Goal: Task Accomplishment & Management: Manage account settings

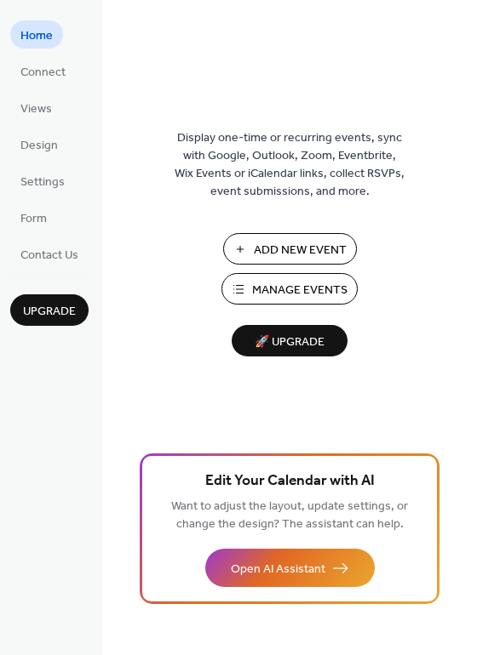
click at [290, 296] on span "Manage Events" at bounding box center [299, 291] width 95 height 18
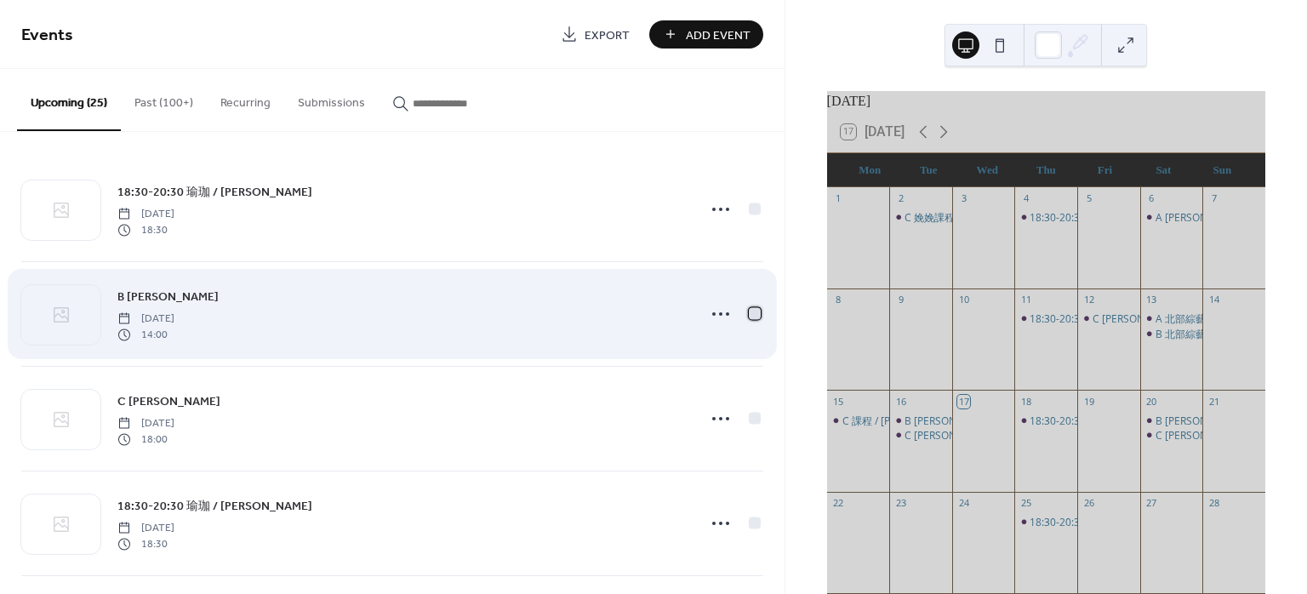
click at [751, 315] on div at bounding box center [755, 313] width 12 height 12
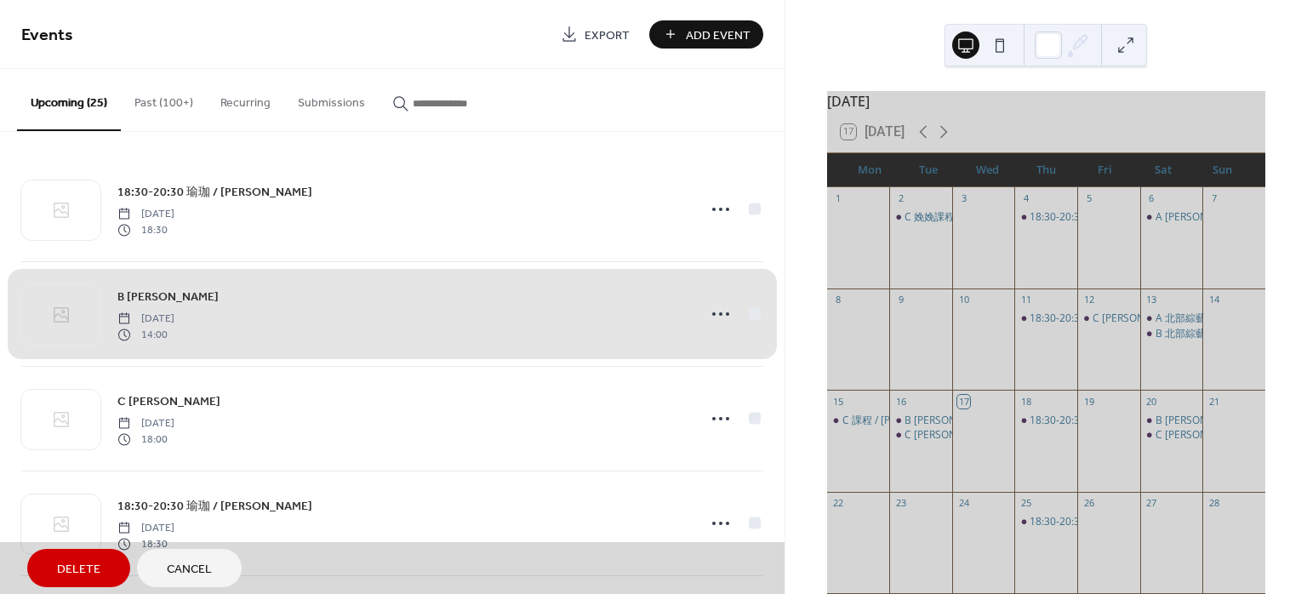
click at [751, 315] on div "B [PERSON_NAME] [DATE] 14:00" at bounding box center [392, 313] width 742 height 105
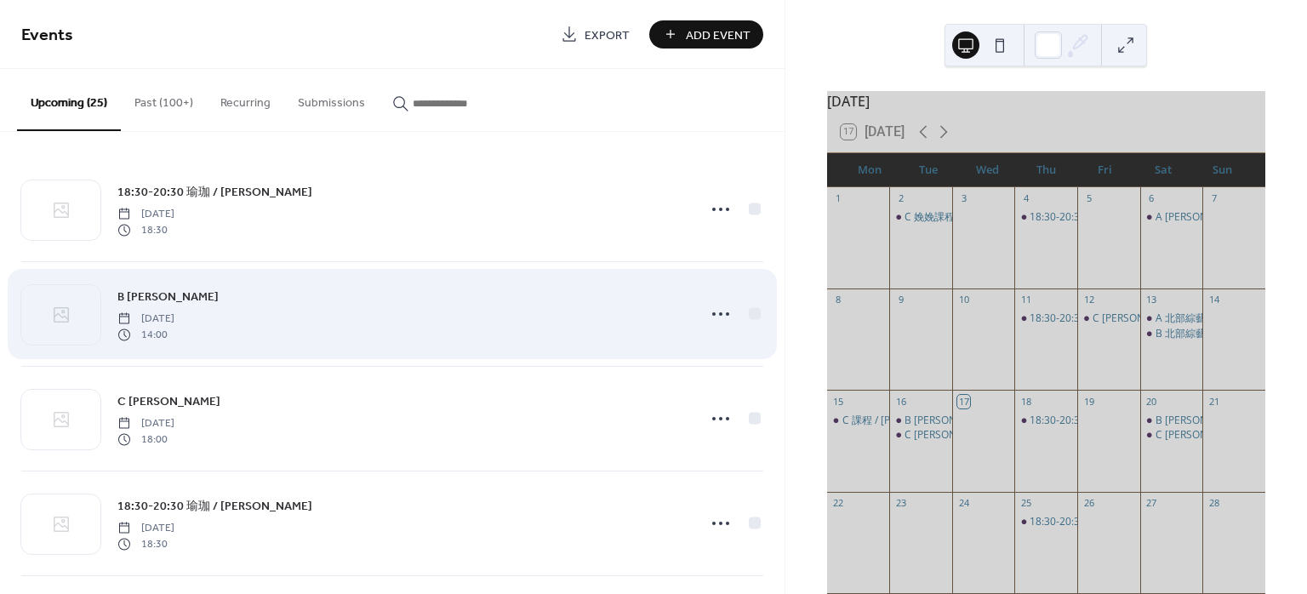
click at [671, 311] on div "B [PERSON_NAME] [DATE] 14:00" at bounding box center [401, 314] width 568 height 54
click at [714, 316] on icon at bounding box center [720, 313] width 27 height 27
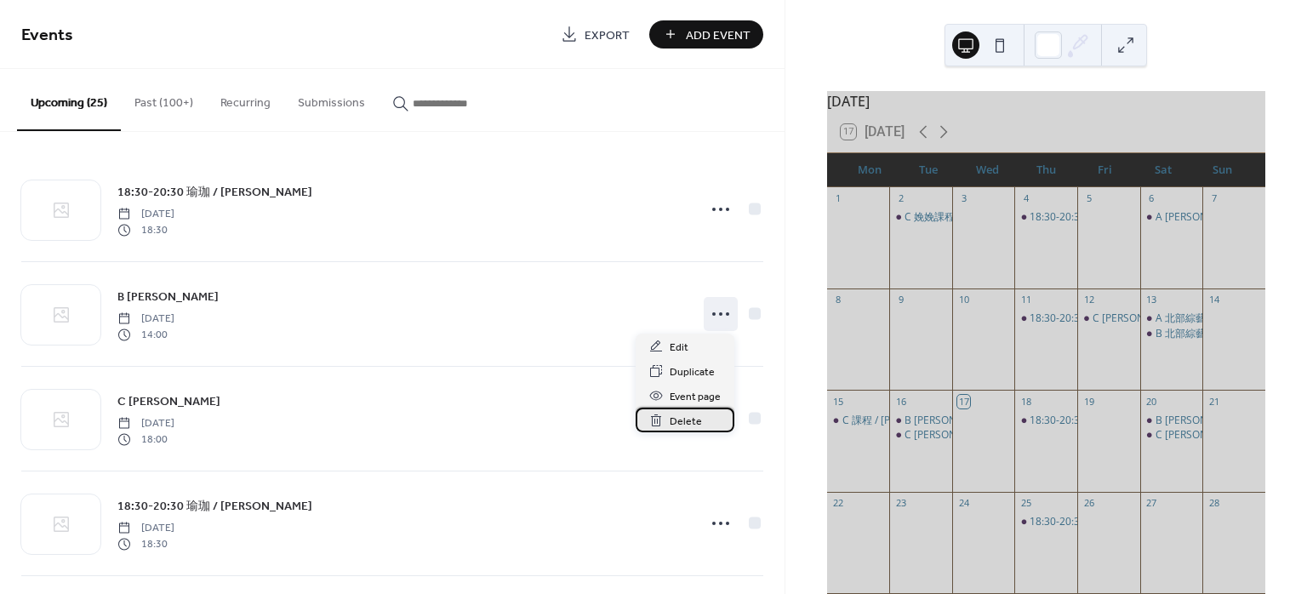
click at [679, 426] on span "Delete" at bounding box center [686, 422] width 32 height 18
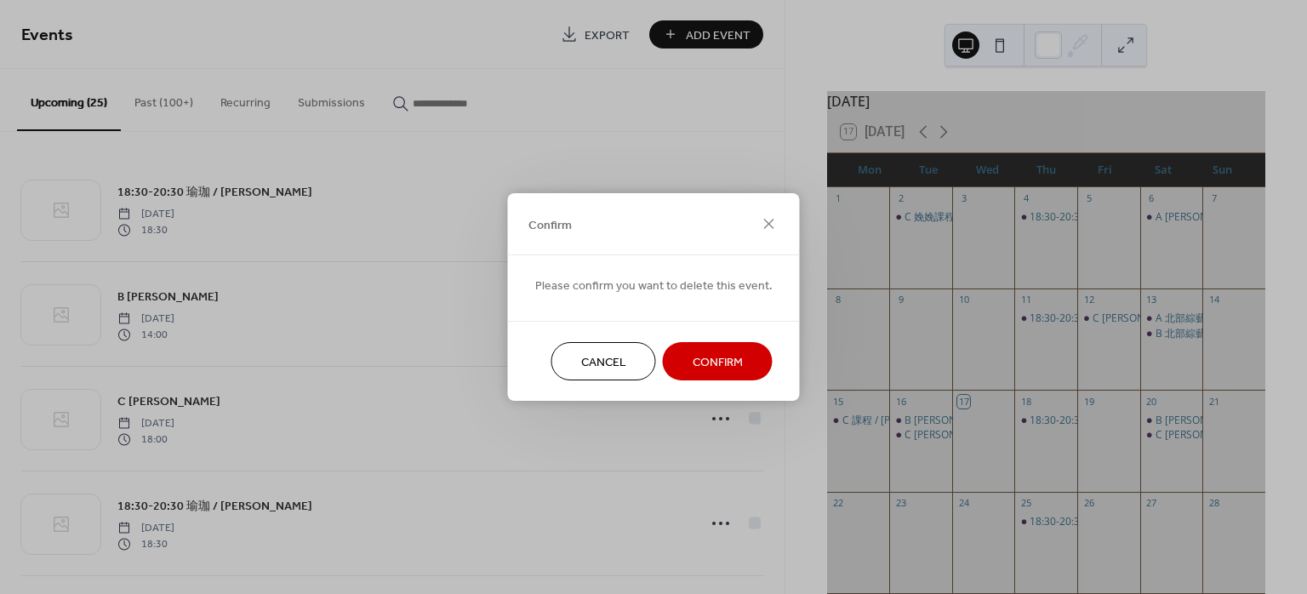
click at [694, 363] on span "Confirm" at bounding box center [718, 363] width 50 height 18
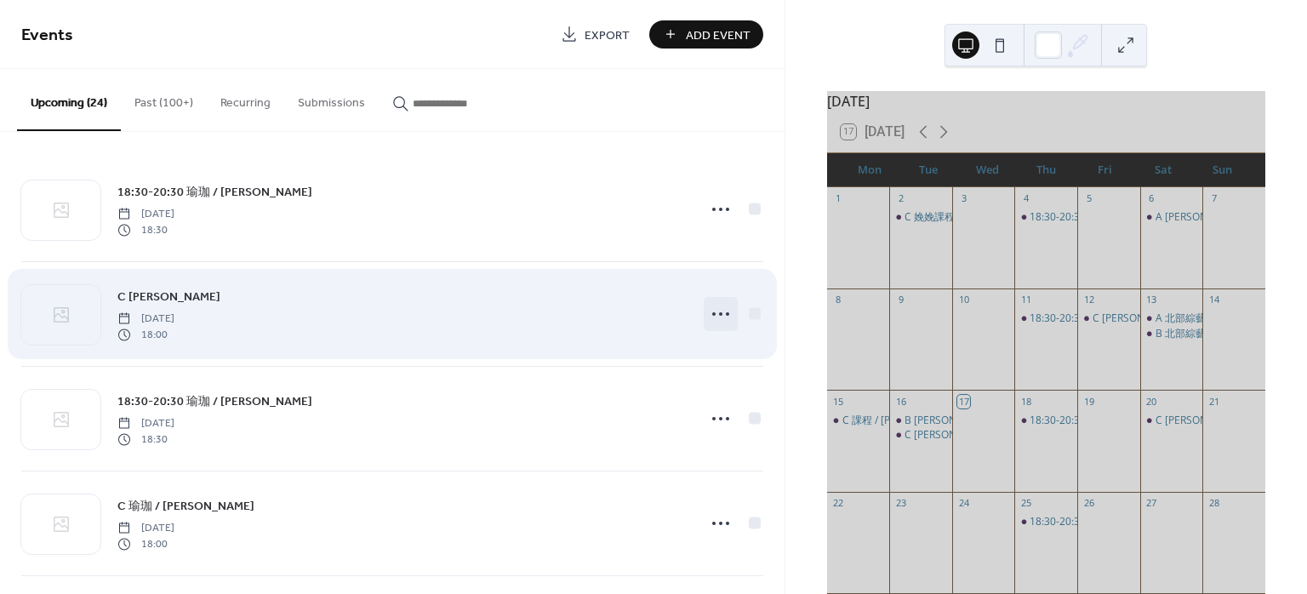
click at [710, 320] on icon at bounding box center [720, 313] width 27 height 27
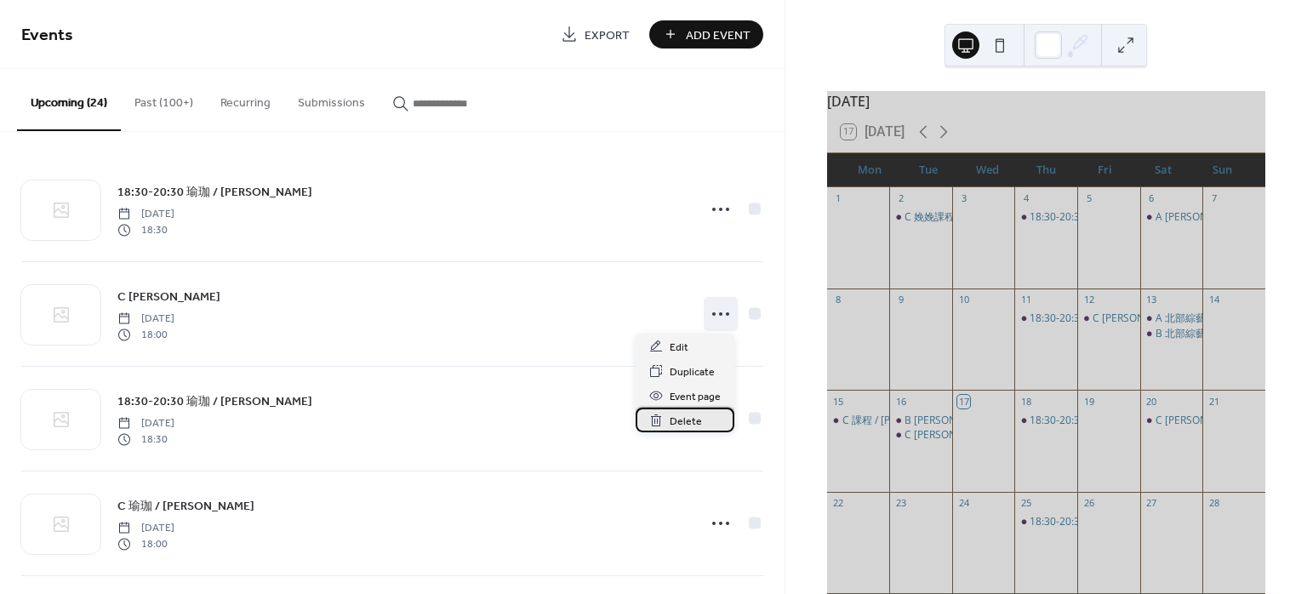
click at [657, 422] on icon at bounding box center [655, 421] width 3 height 5
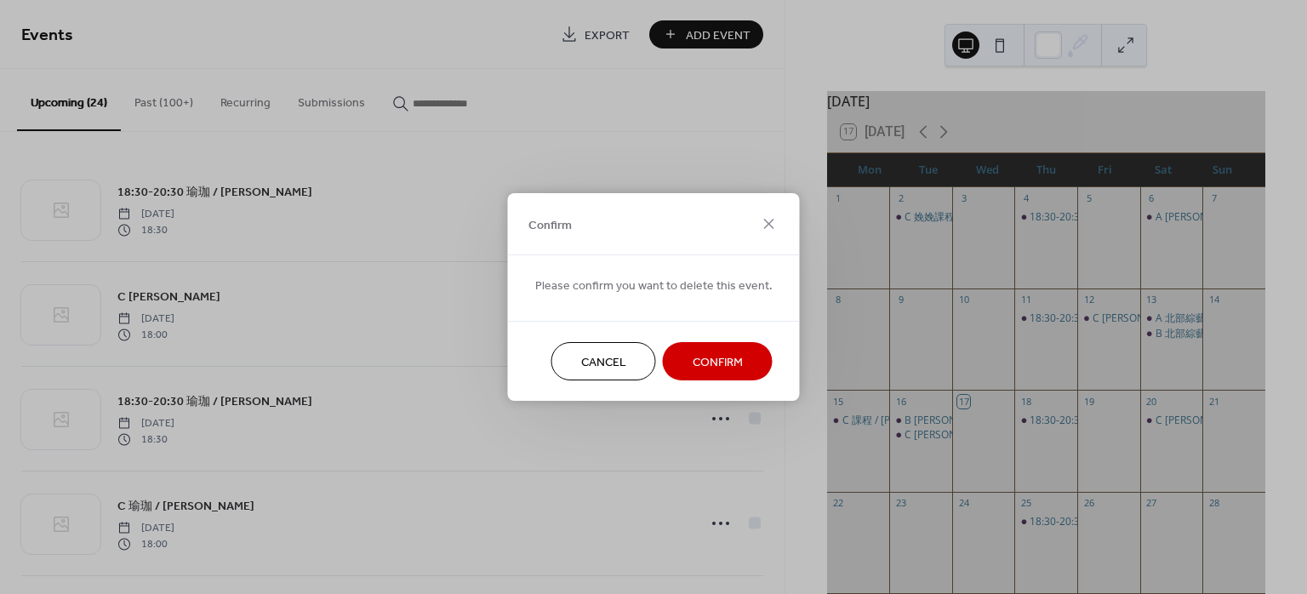
click at [682, 368] on button "Confirm" at bounding box center [718, 361] width 110 height 38
